Goal: Task Accomplishment & Management: Use online tool/utility

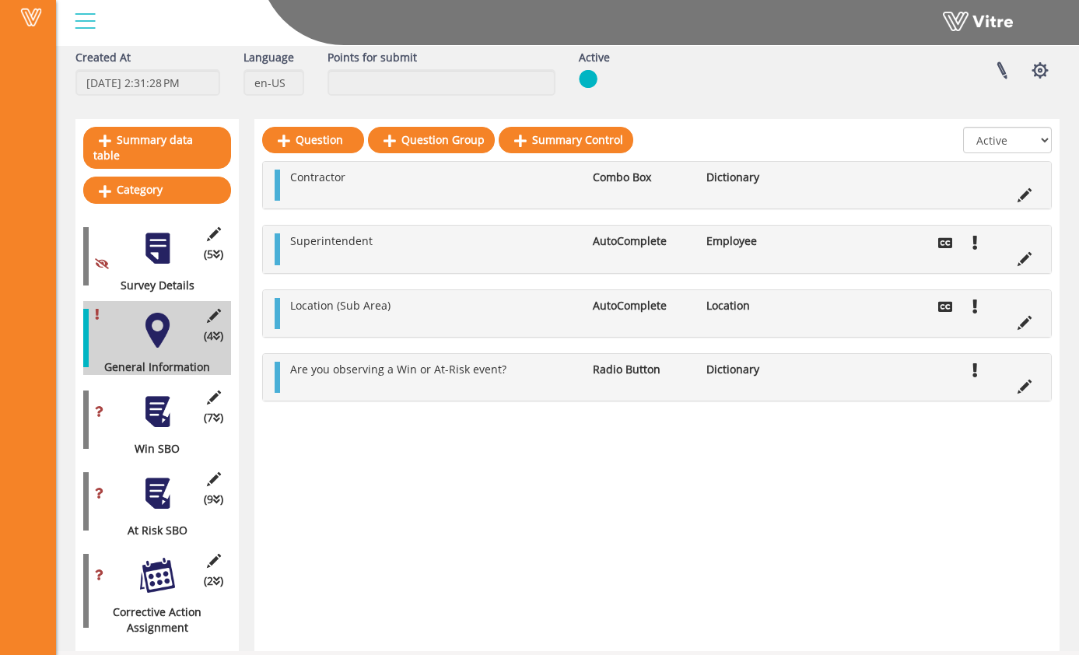
scroll to position [75, 0]
click at [167, 394] on div at bounding box center [157, 411] width 35 height 35
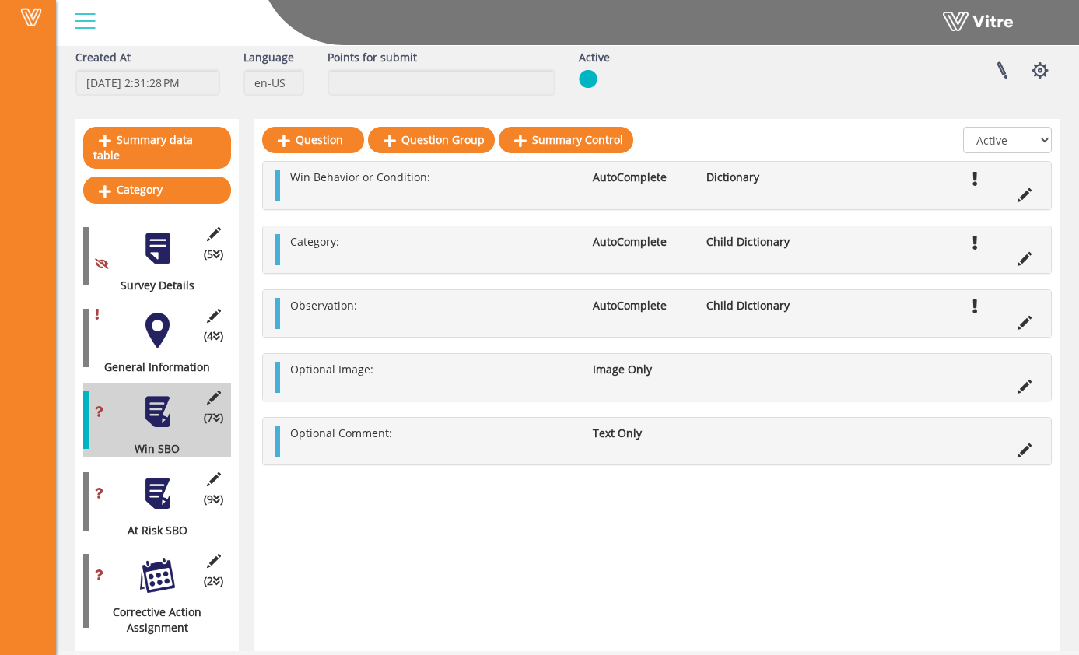
click at [166, 479] on div at bounding box center [157, 493] width 35 height 35
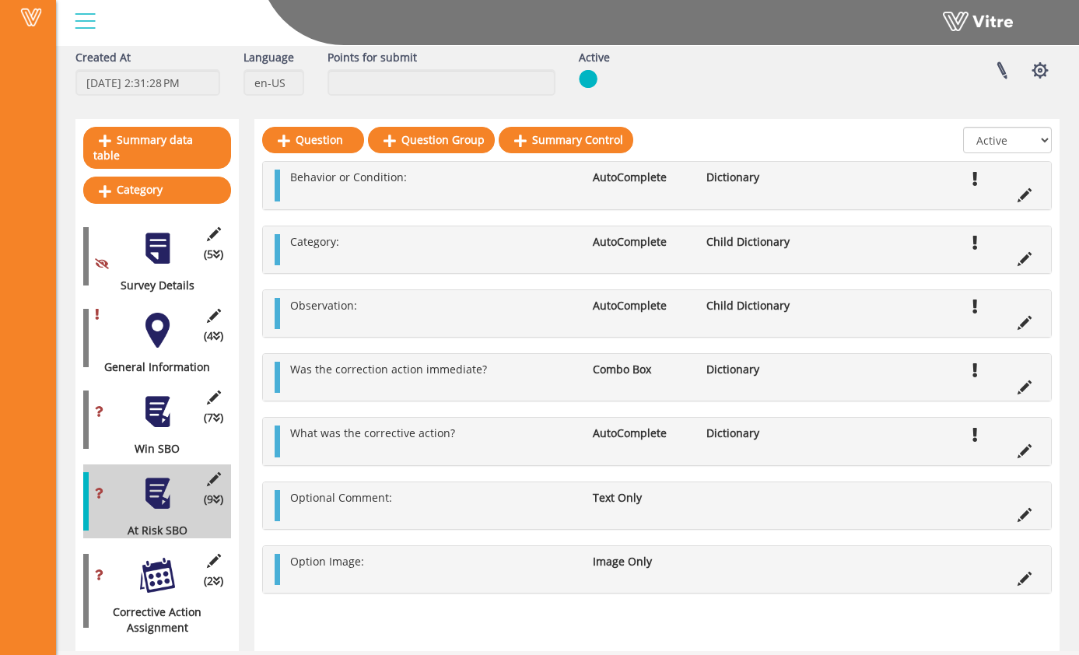
click at [167, 562] on div at bounding box center [157, 575] width 35 height 35
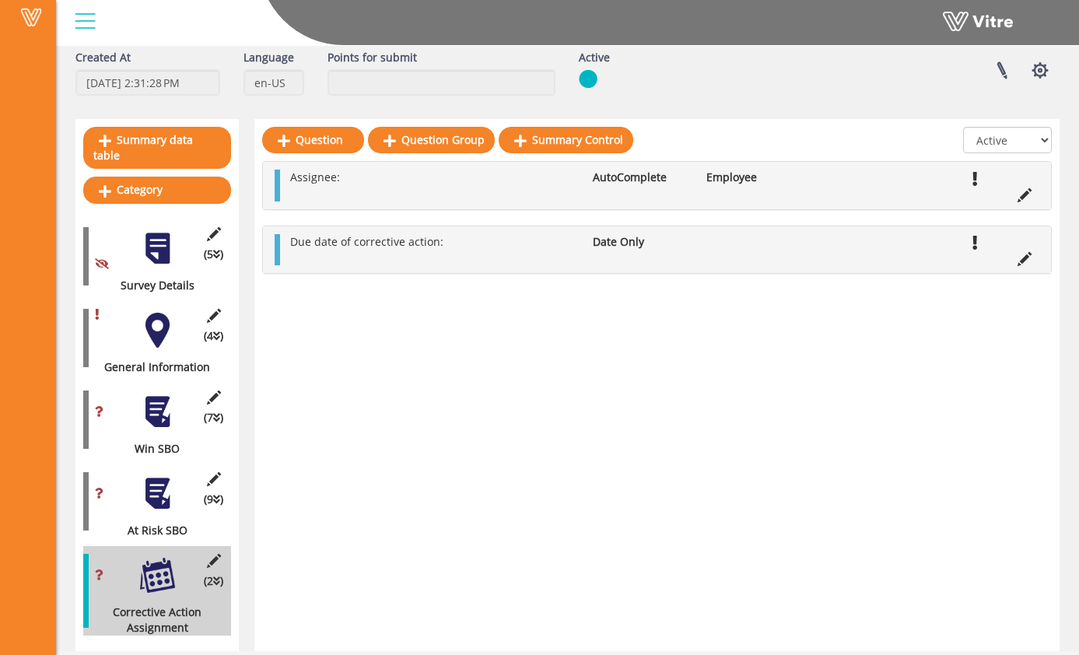
click at [160, 484] on div at bounding box center [157, 493] width 35 height 35
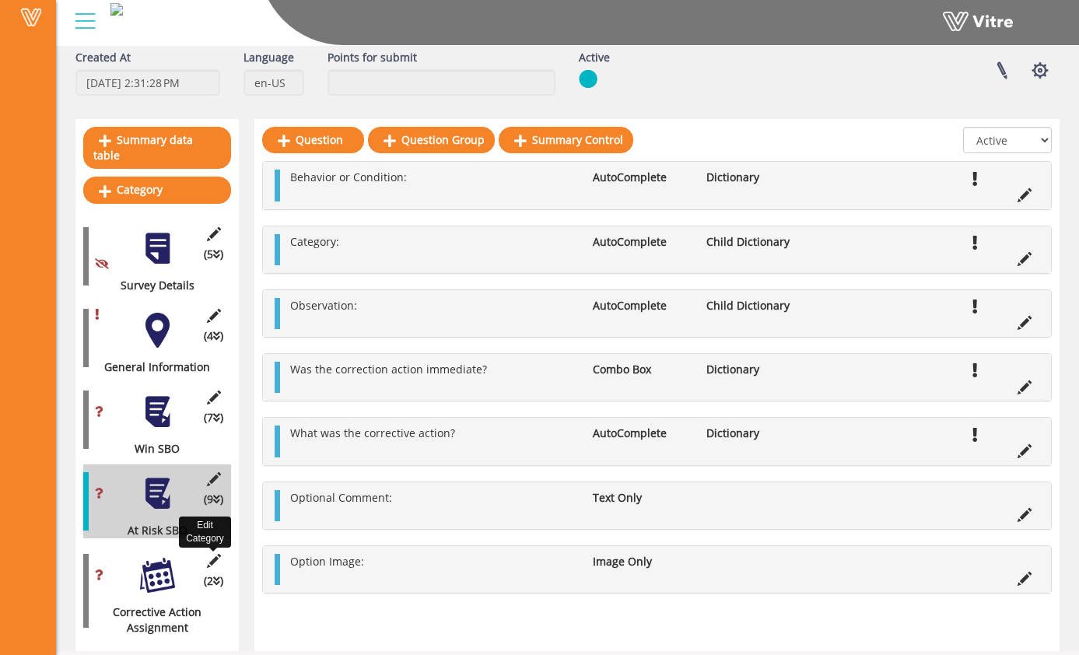
click at [212, 554] on icon at bounding box center [213, 561] width 19 height 14
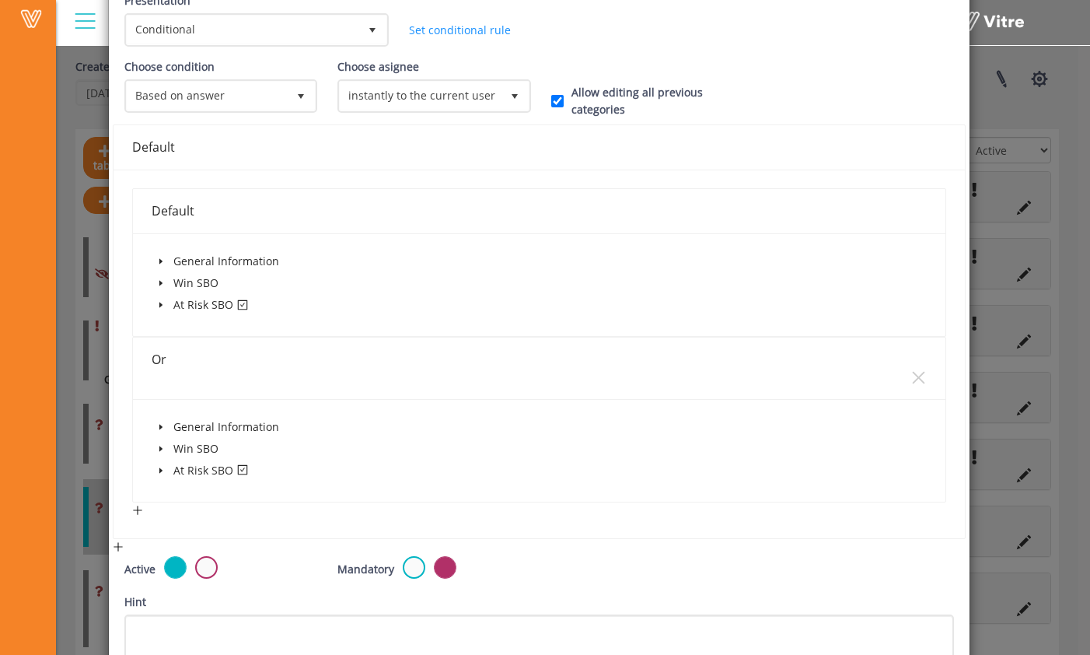
scroll to position [200, 0]
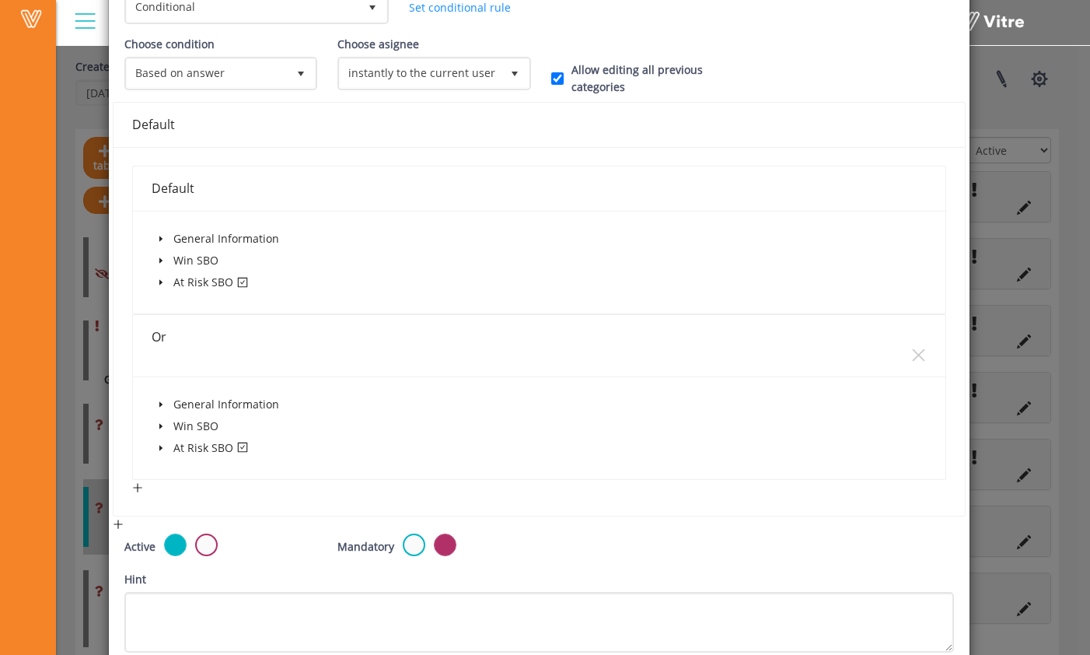
click at [164, 279] on span at bounding box center [161, 282] width 19 height 19
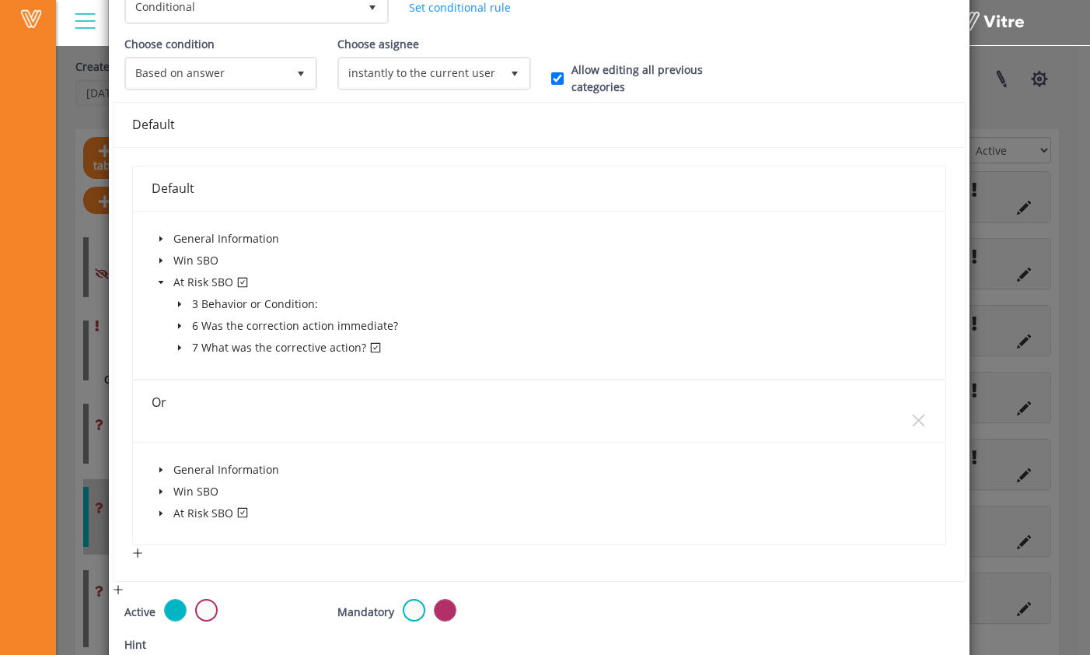
click at [180, 347] on icon "caret-down" at bounding box center [180, 348] width 8 height 8
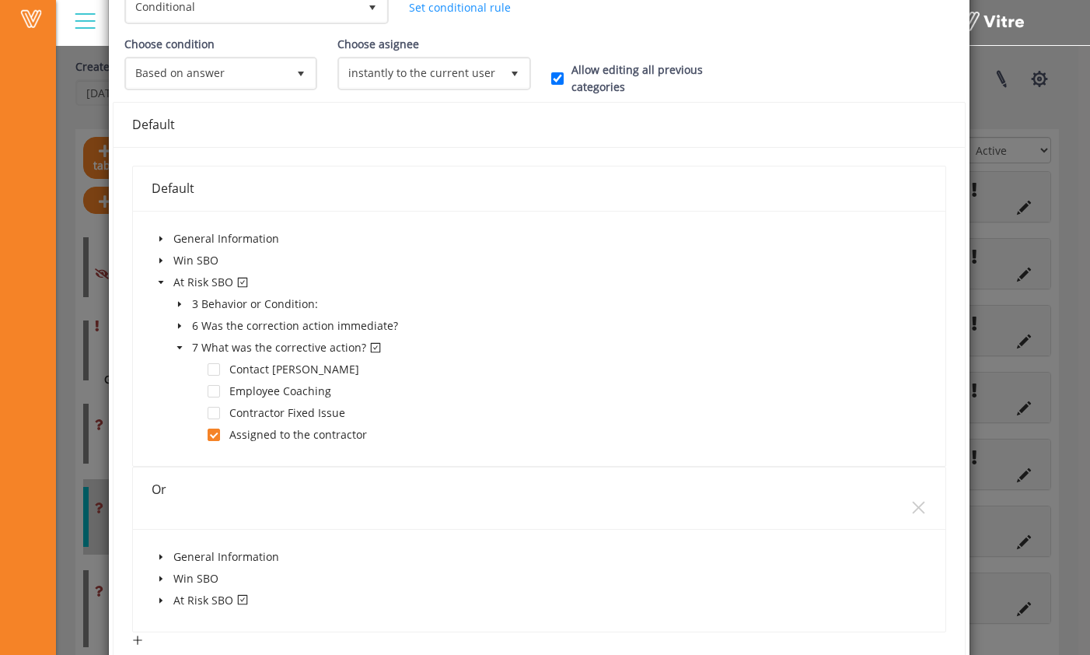
click at [178, 329] on icon "caret-down" at bounding box center [180, 326] width 8 height 8
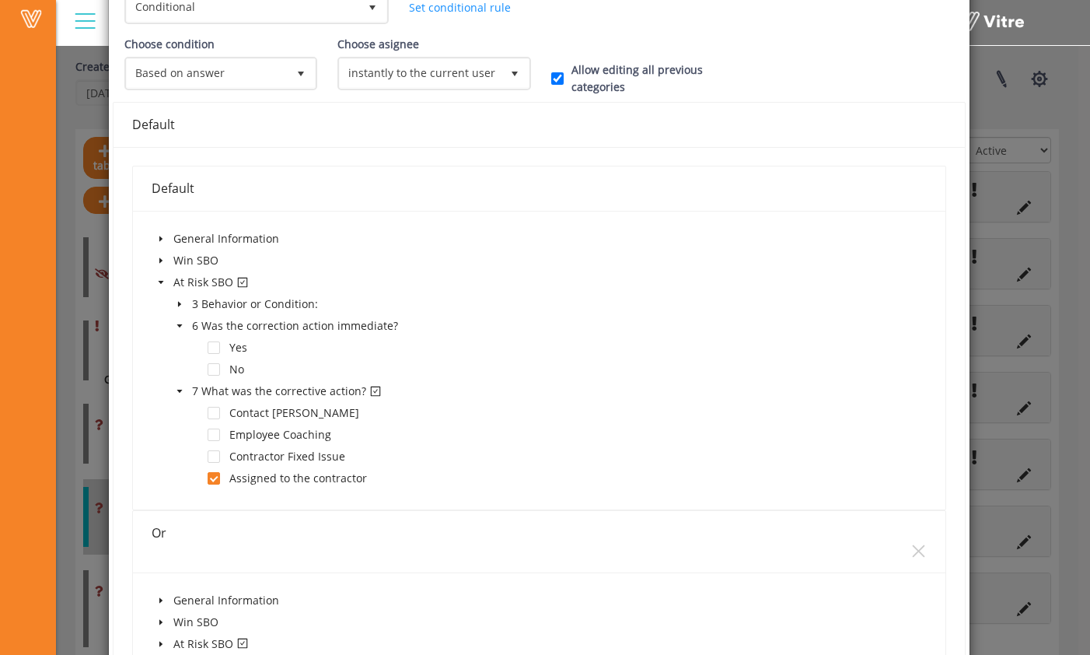
click at [178, 327] on icon "caret-down" at bounding box center [180, 326] width 8 height 8
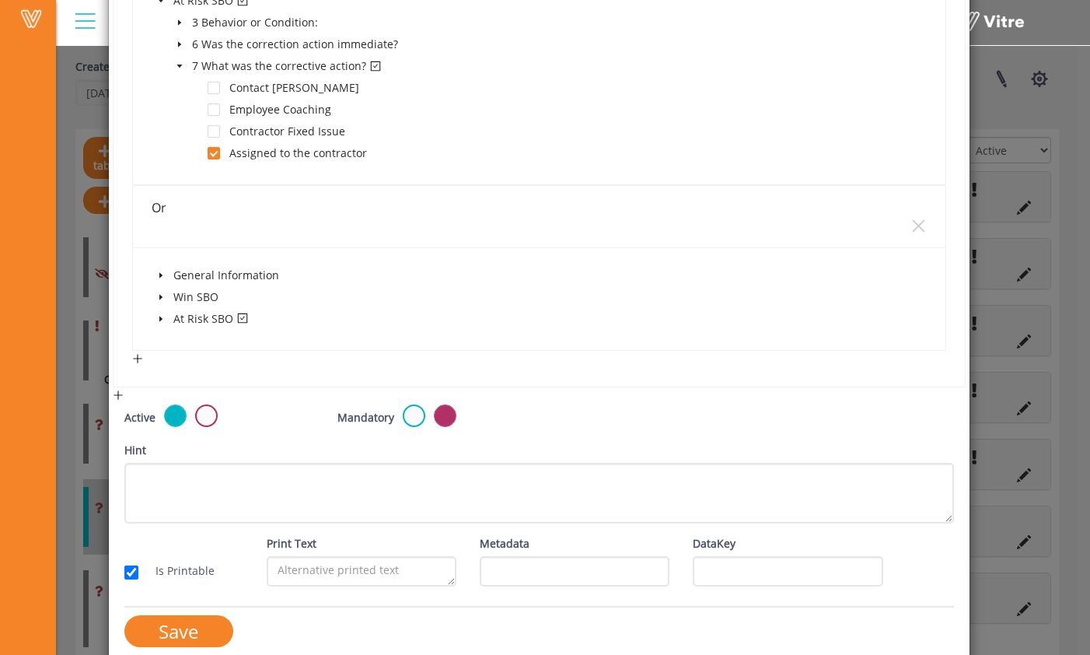
scroll to position [497, 0]
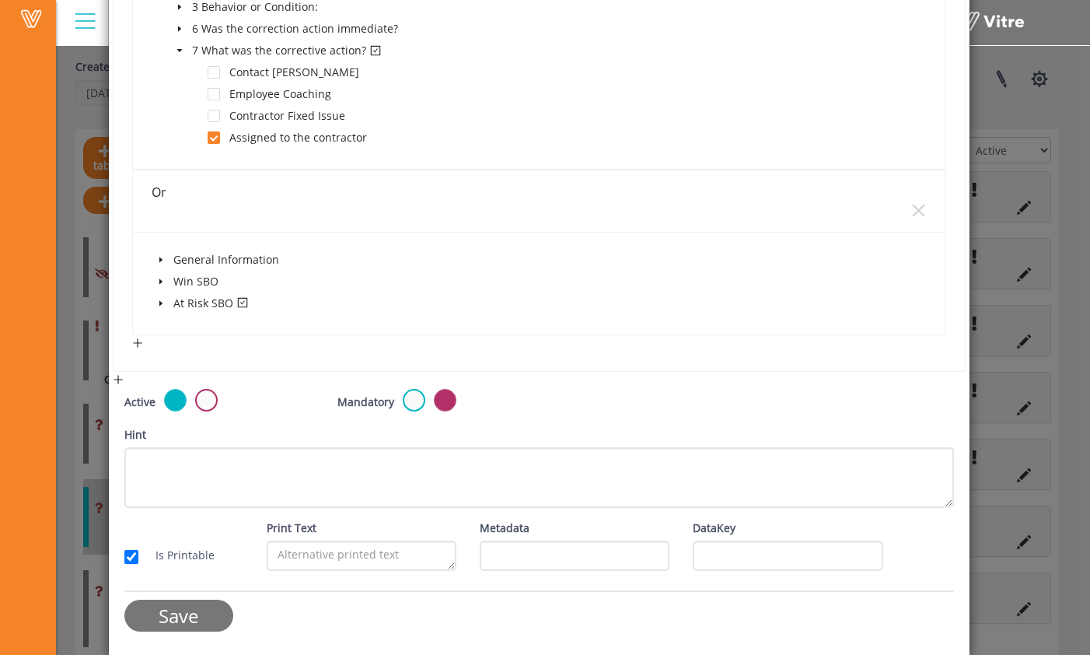
click at [203, 621] on input "Save" at bounding box center [178, 616] width 109 height 32
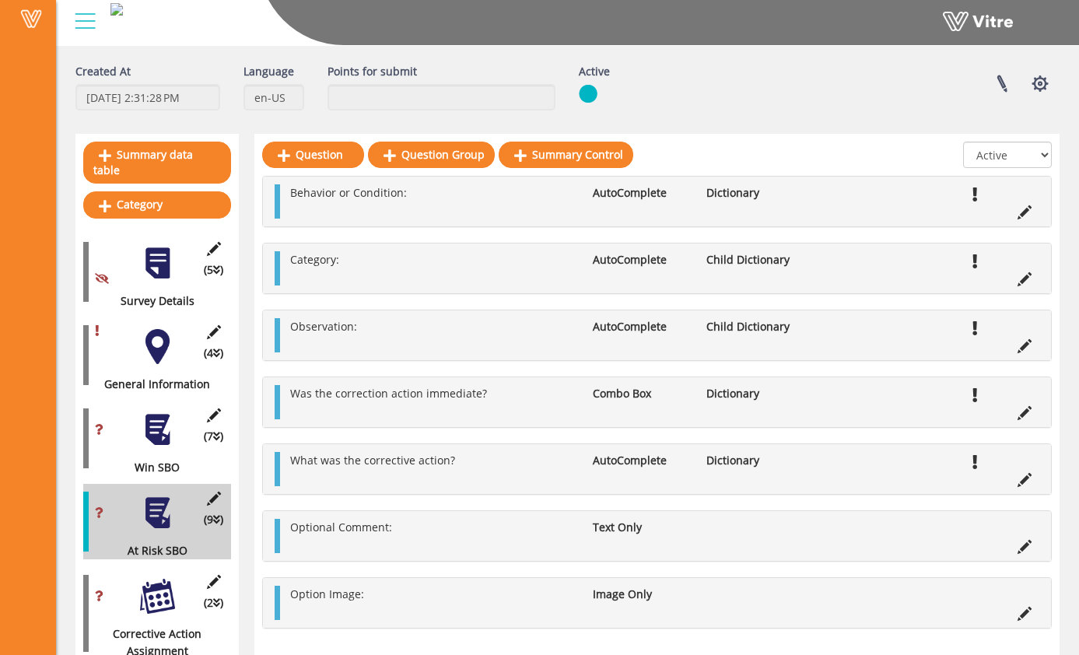
scroll to position [66, 0]
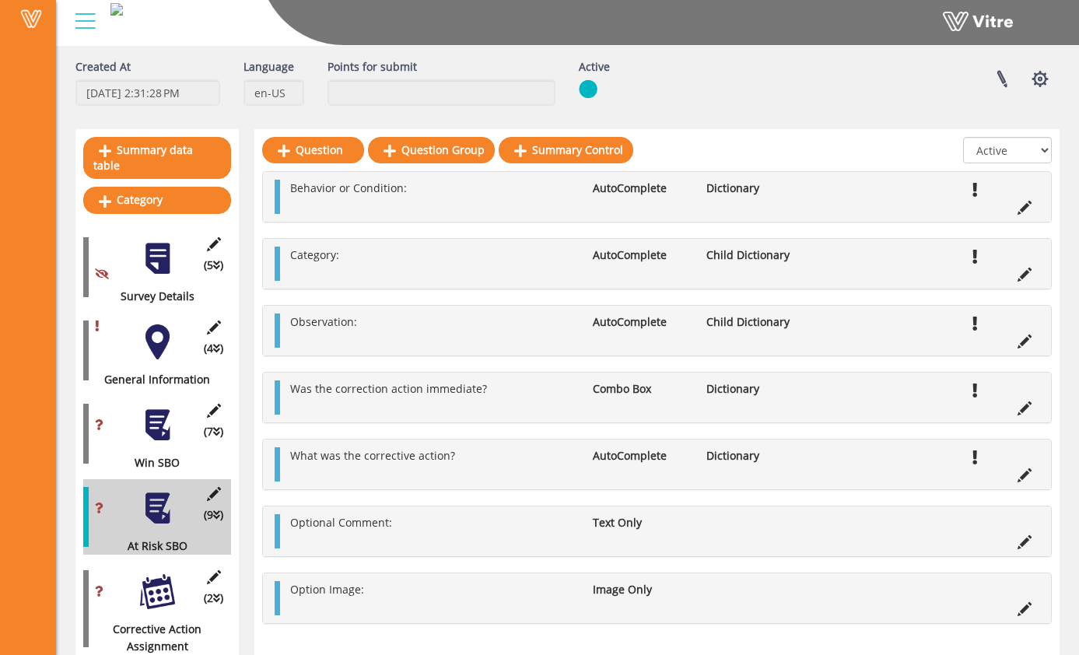
click at [166, 331] on div at bounding box center [157, 341] width 35 height 35
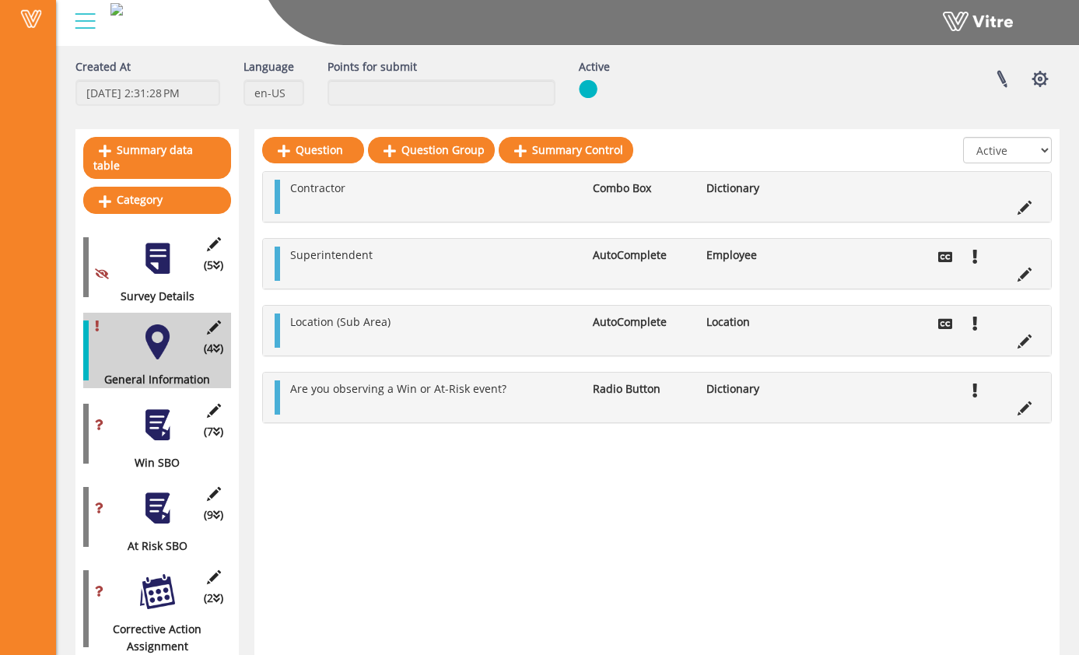
click at [165, 415] on div at bounding box center [157, 424] width 35 height 35
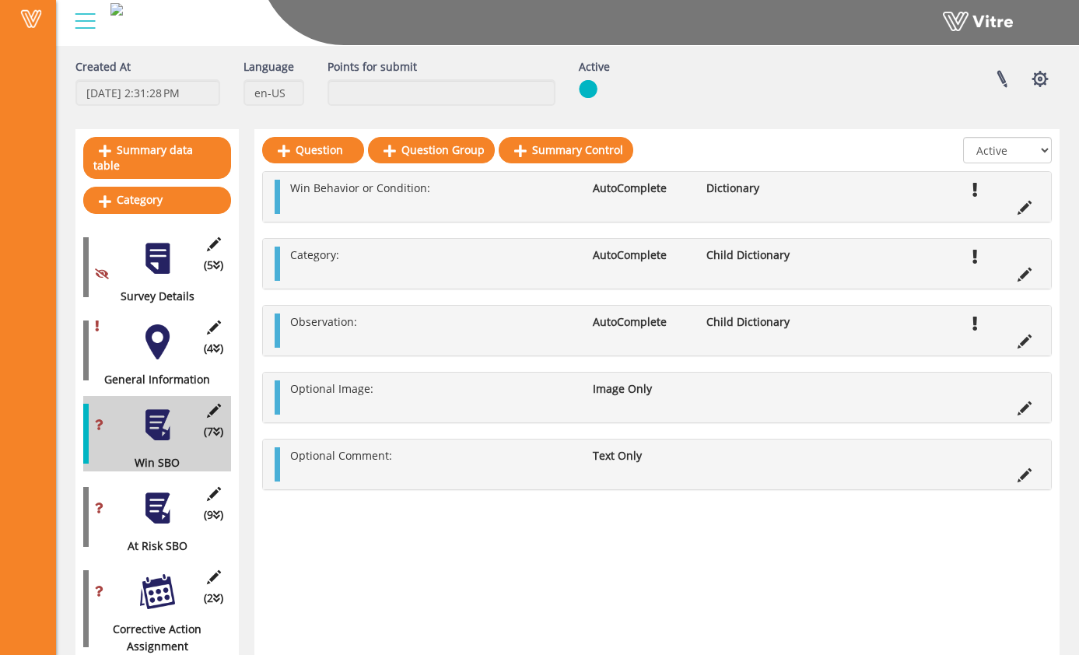
click at [170, 491] on div at bounding box center [157, 508] width 35 height 35
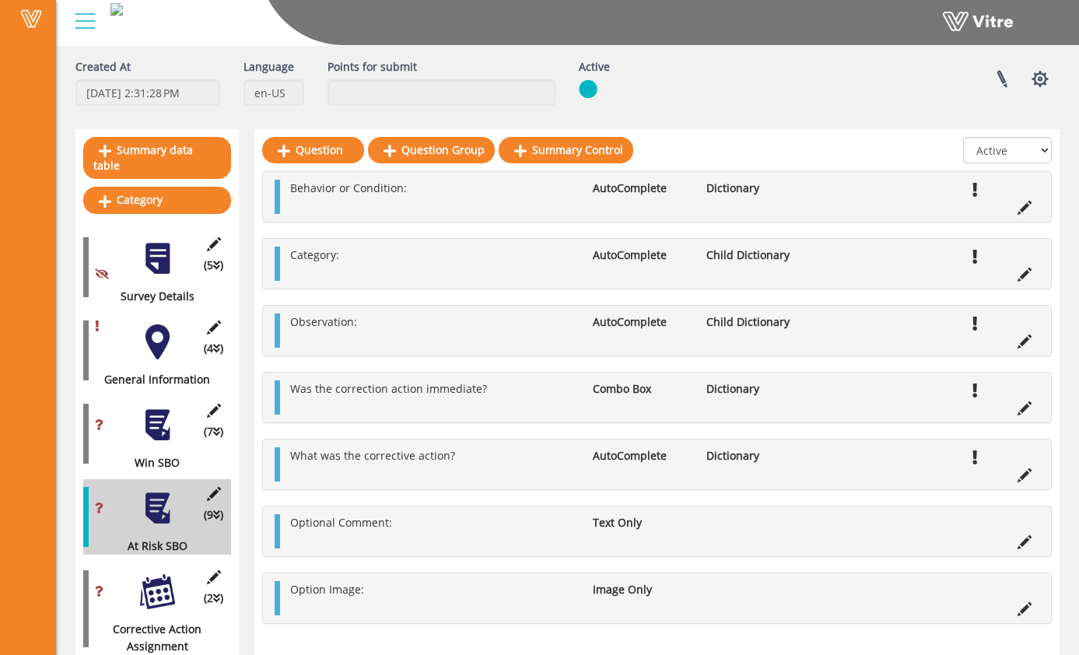
click at [159, 324] on div at bounding box center [157, 341] width 35 height 35
